Goal: Transaction & Acquisition: Purchase product/service

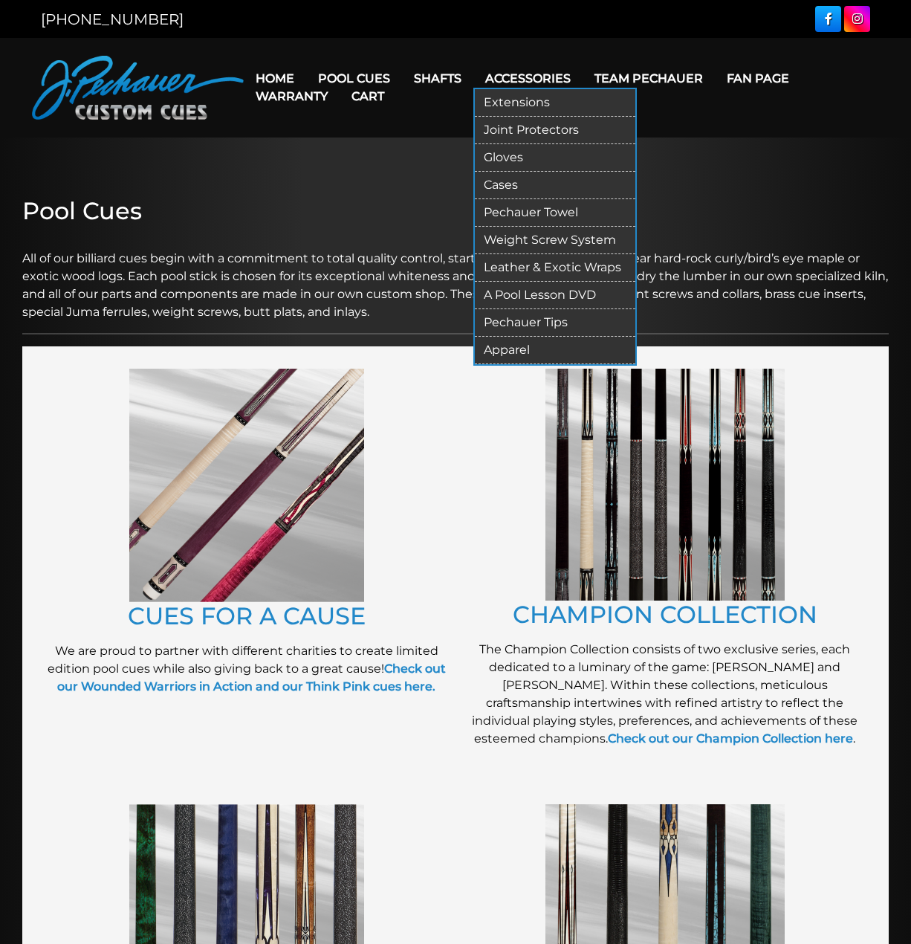
click at [540, 187] on link "Cases" at bounding box center [555, 185] width 160 height 27
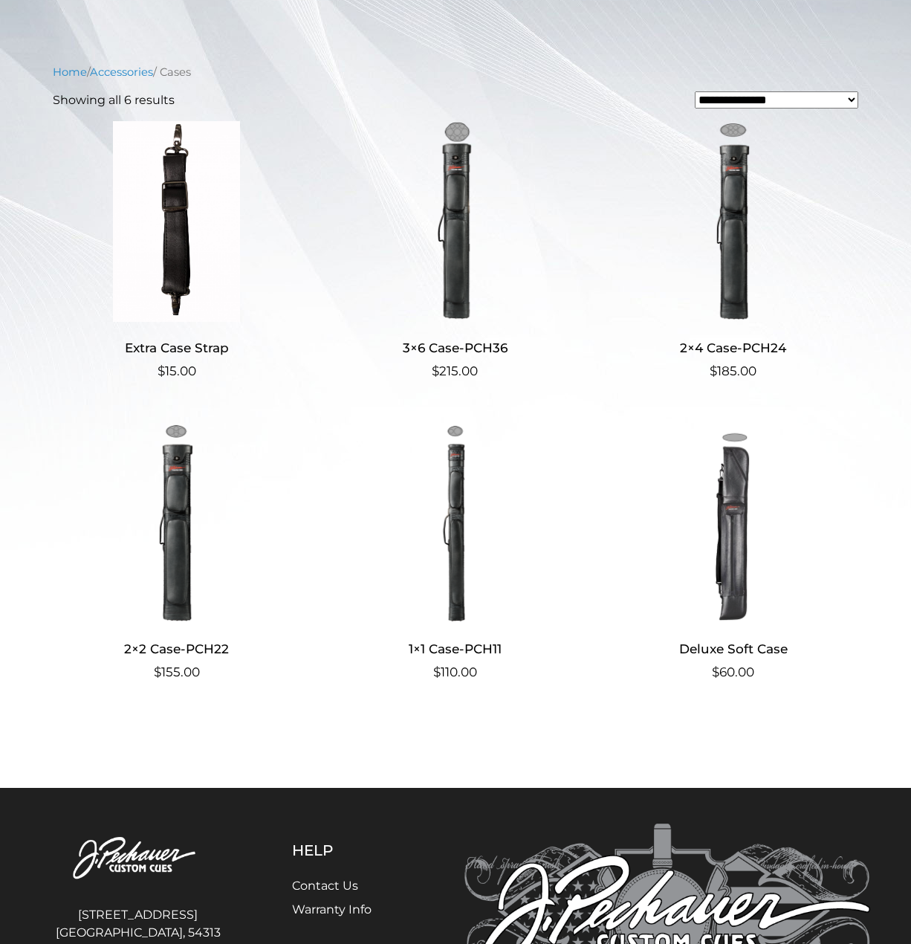
scroll to position [302, 0]
